Goal: Find specific page/section: Find specific page/section

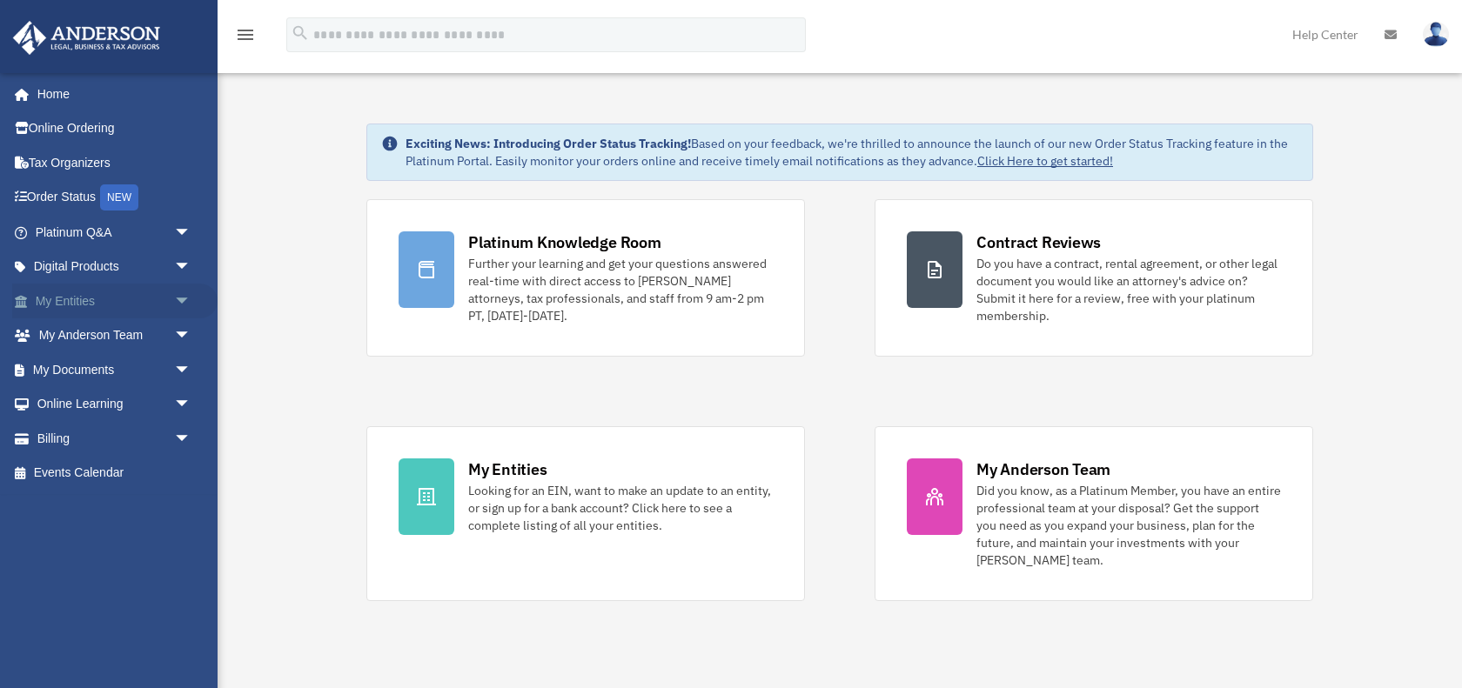
click at [166, 301] on link "My Entities arrow_drop_down" at bounding box center [114, 301] width 205 height 35
click at [178, 296] on span "arrow_drop_down" at bounding box center [191, 302] width 35 height 36
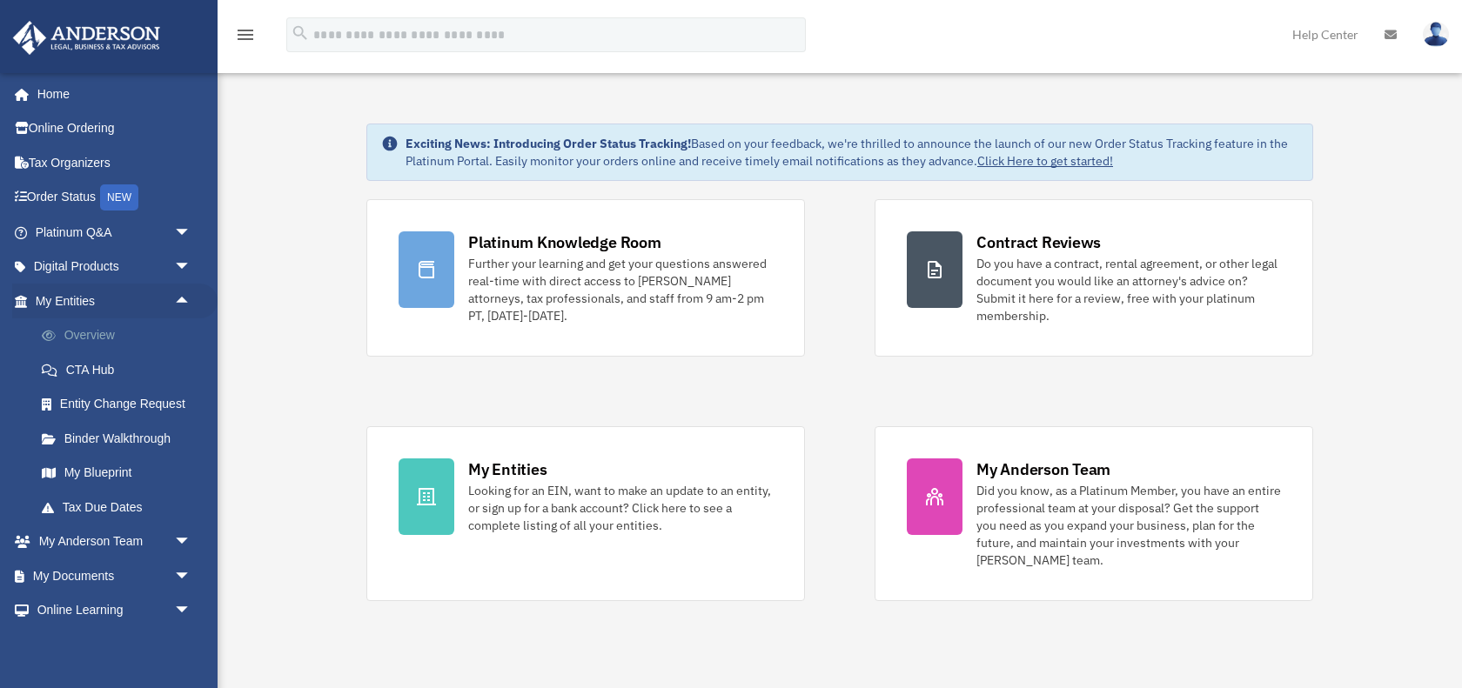
click at [98, 326] on link "Overview" at bounding box center [120, 335] width 193 height 35
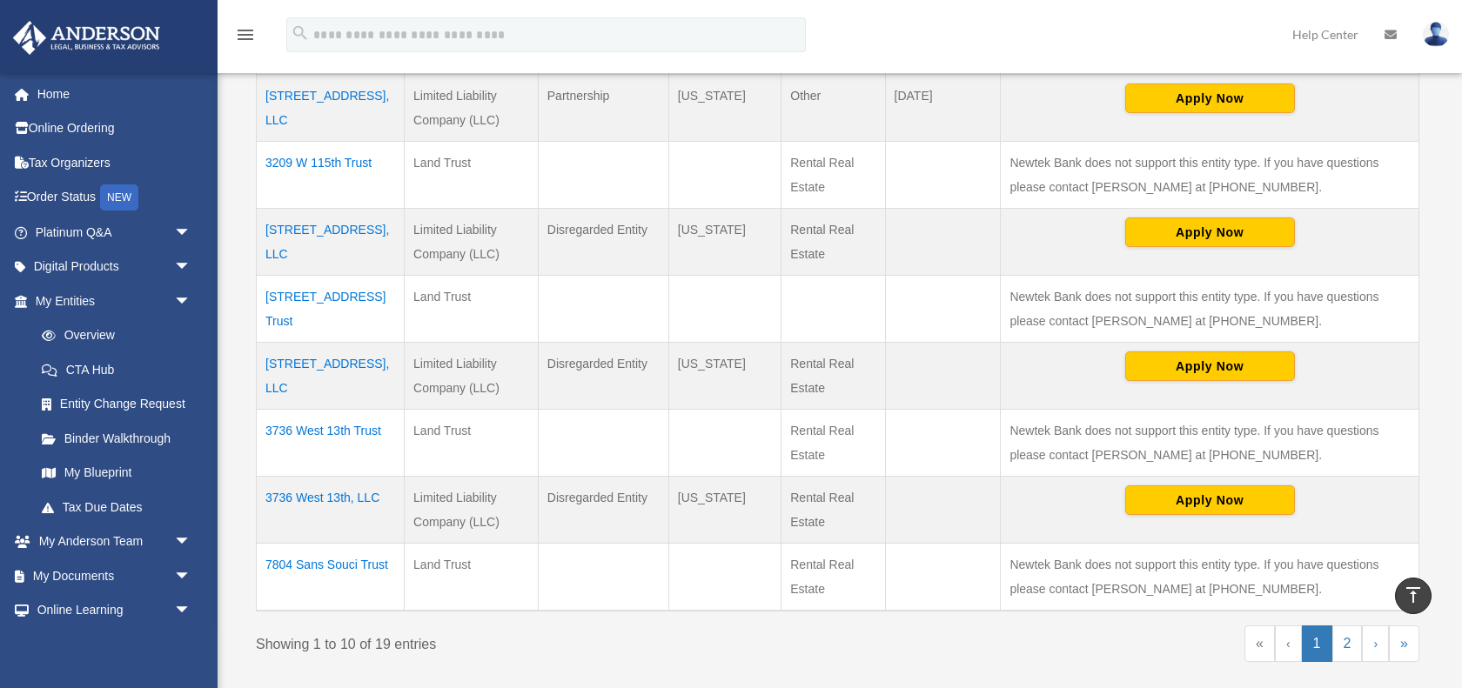
scroll to position [660, 0]
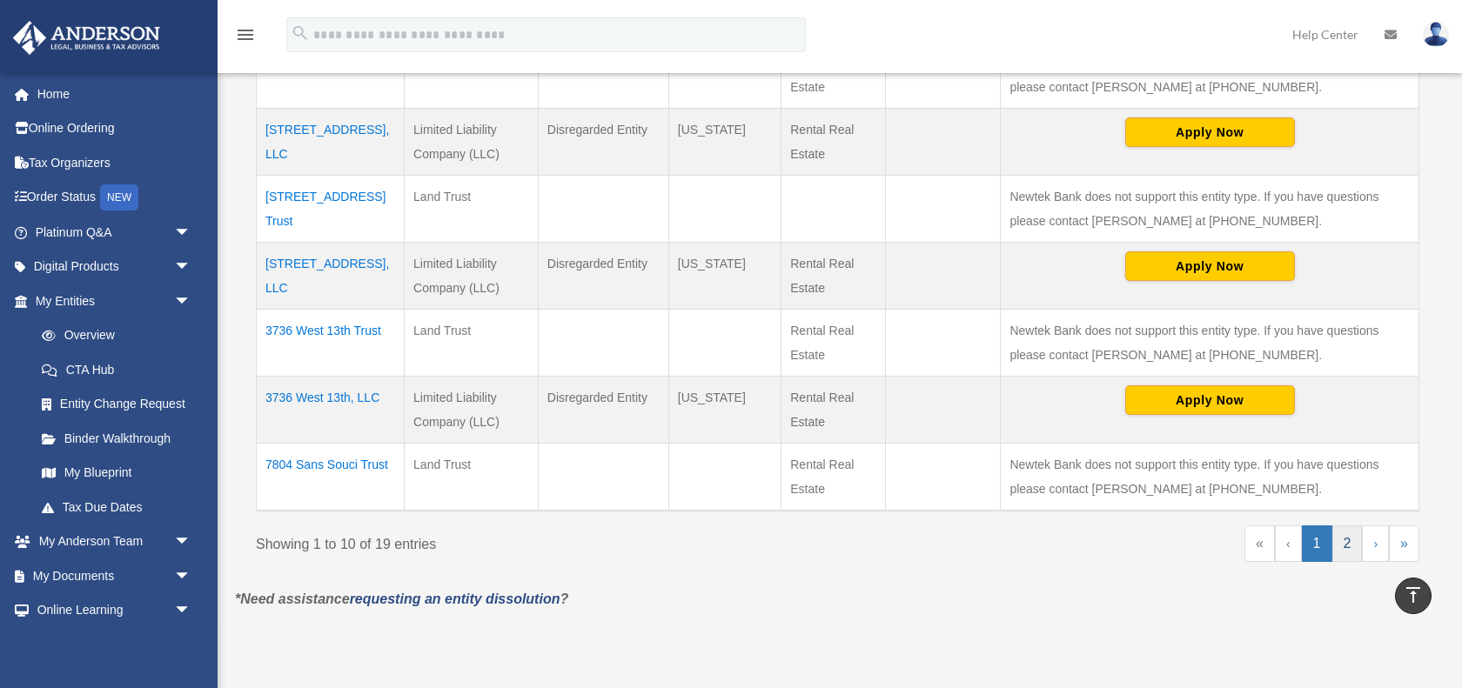
click at [1350, 539] on link "2" at bounding box center [1347, 544] width 30 height 37
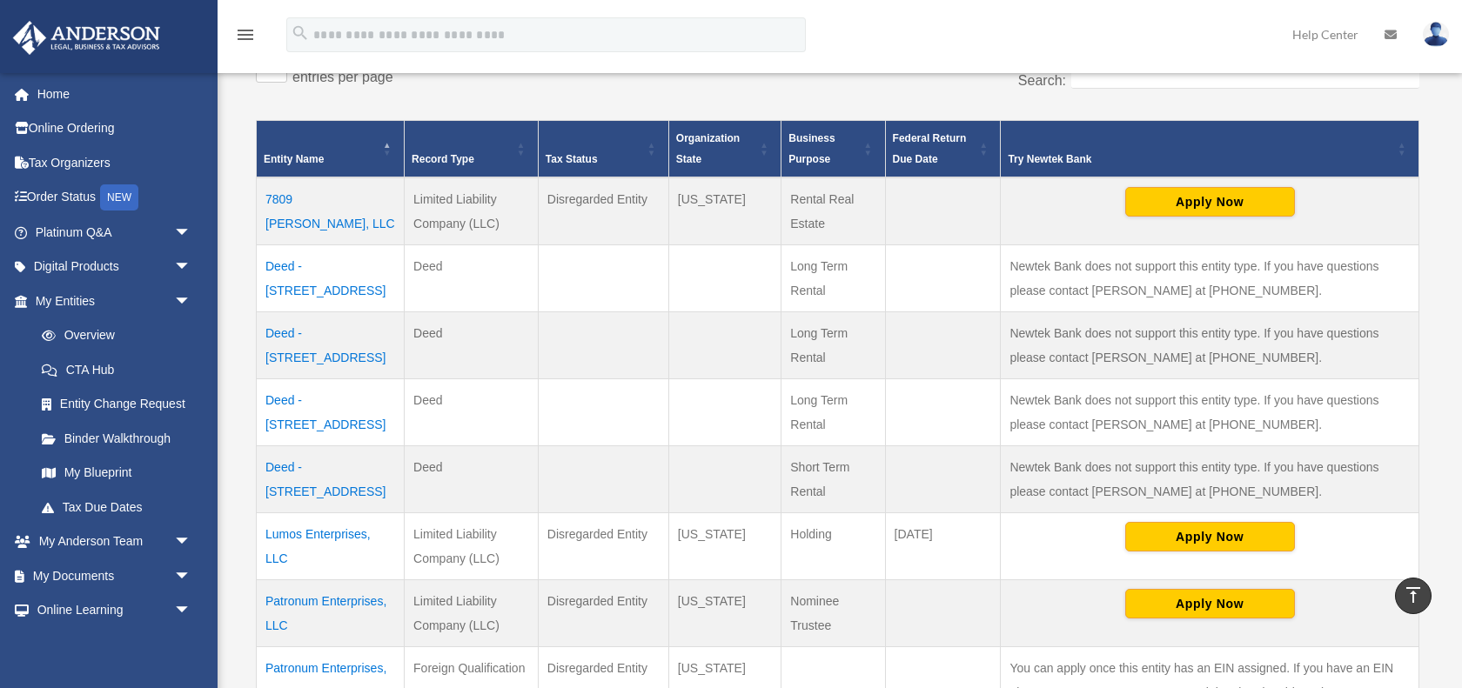
scroll to position [314, 0]
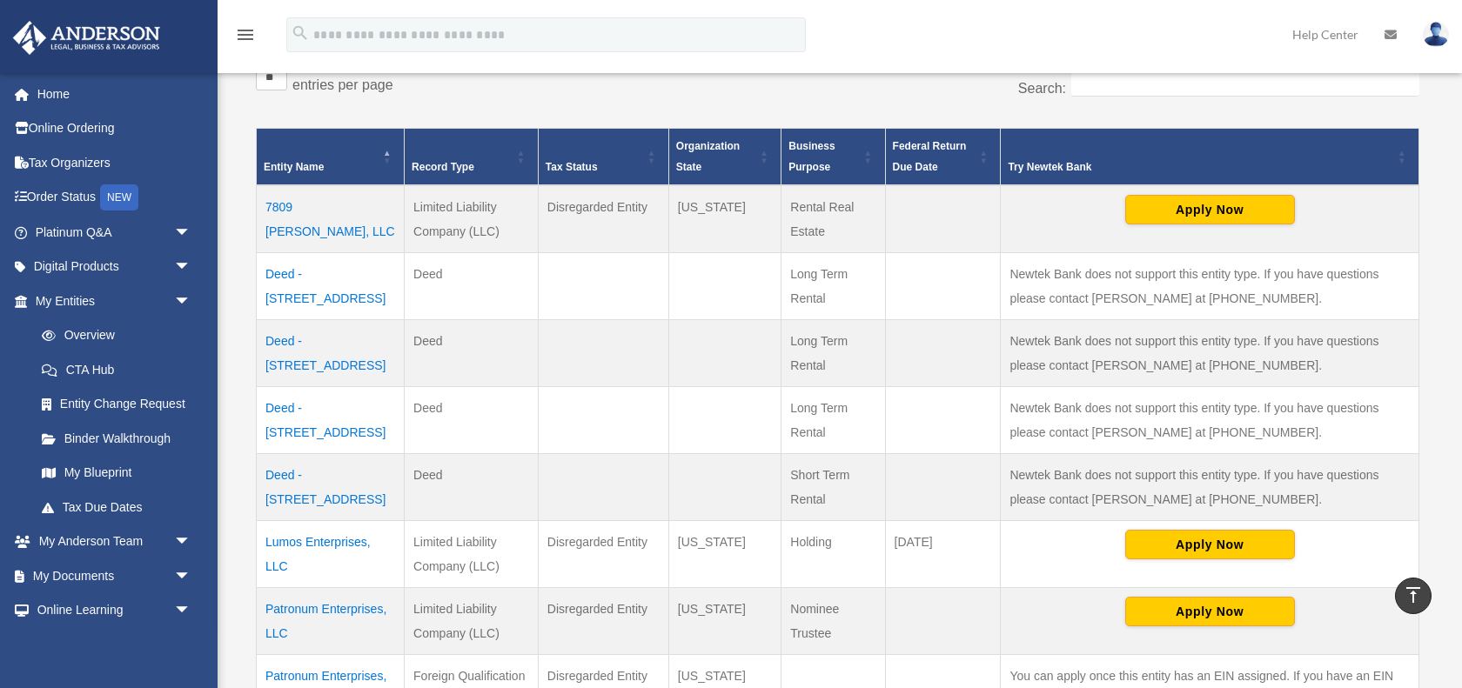
click at [318, 211] on td "7809 [PERSON_NAME], LLC" at bounding box center [331, 219] width 148 height 68
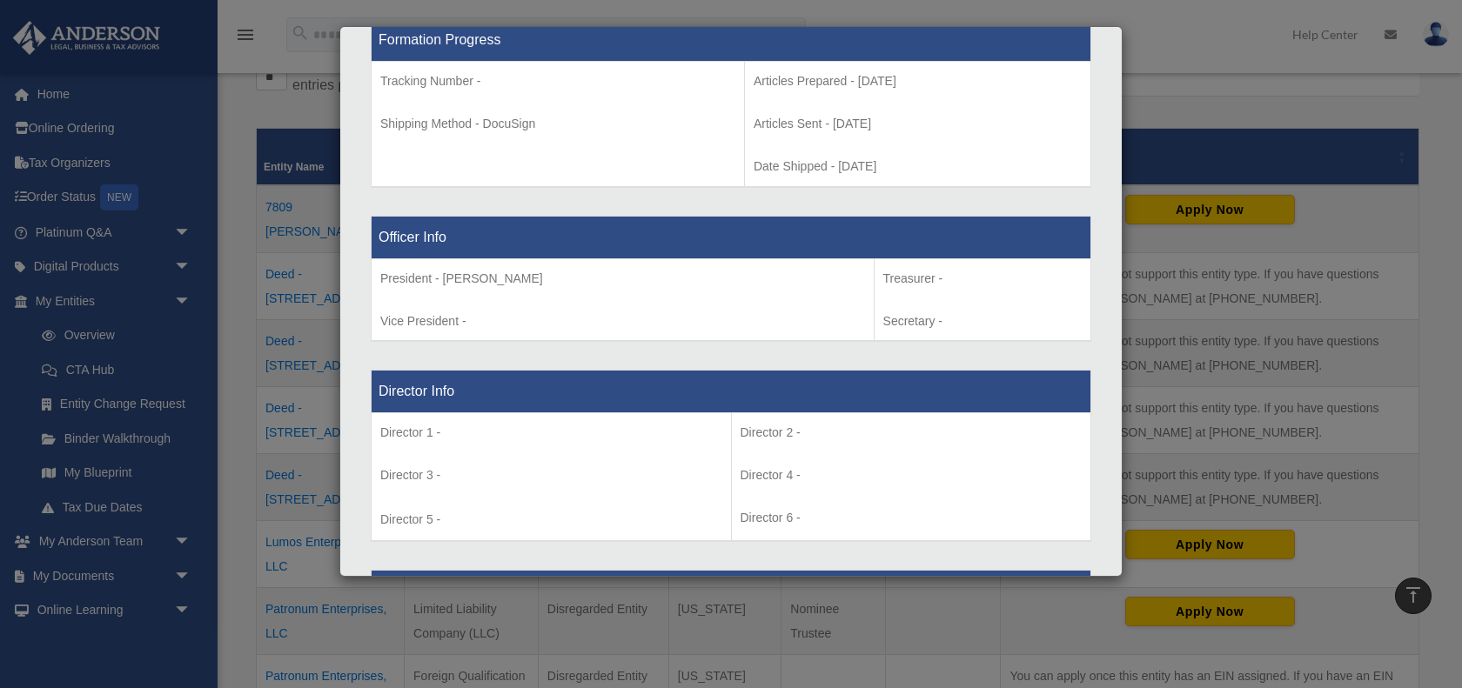
scroll to position [938, 0]
